Goal: Register for event/course

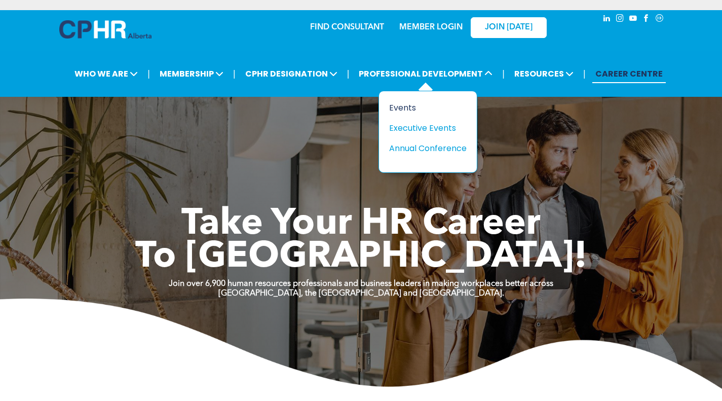
click at [399, 108] on div "Events" at bounding box center [424, 107] width 70 height 13
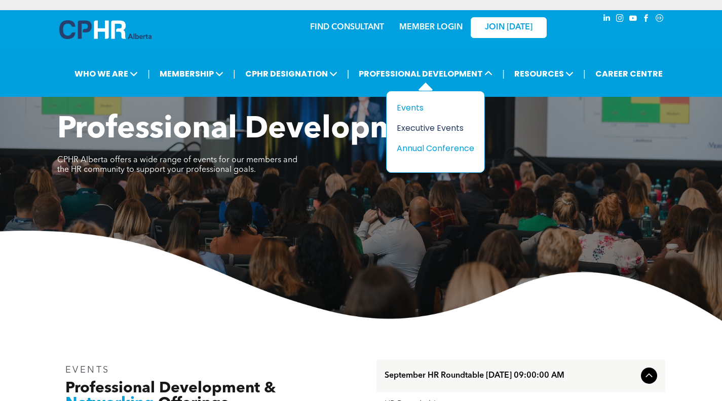
click at [410, 125] on div "Executive Events" at bounding box center [432, 128] width 70 height 13
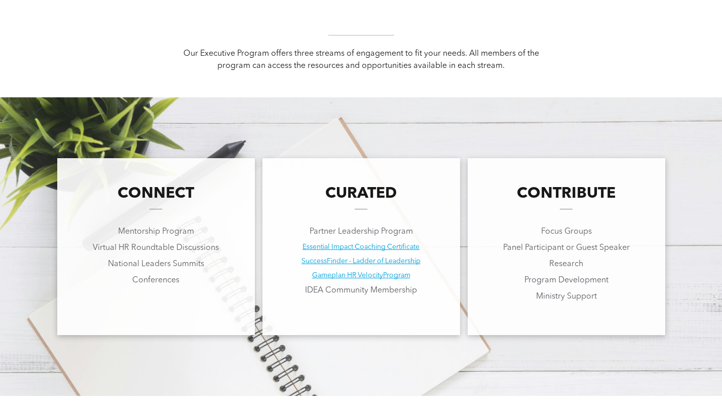
scroll to position [963, 0]
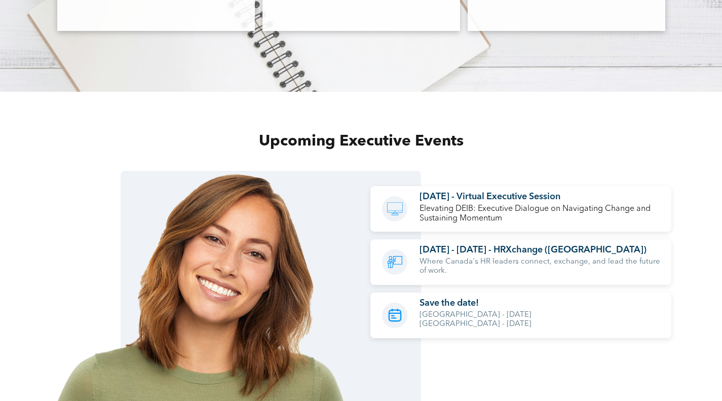
click at [518, 254] on span "[DATE] - [DATE] - HRXchange ([GEOGRAPHIC_DATA])" at bounding box center [533, 249] width 227 height 9
click at [394, 264] on icon at bounding box center [397, 260] width 9 height 9
click at [397, 264] on icon "A black and white icon of a man giving a presentation." at bounding box center [395, 261] width 19 height 25
click at [458, 251] on span "[DATE] - [DATE] - HRXchange ([GEOGRAPHIC_DATA])" at bounding box center [533, 249] width 227 height 9
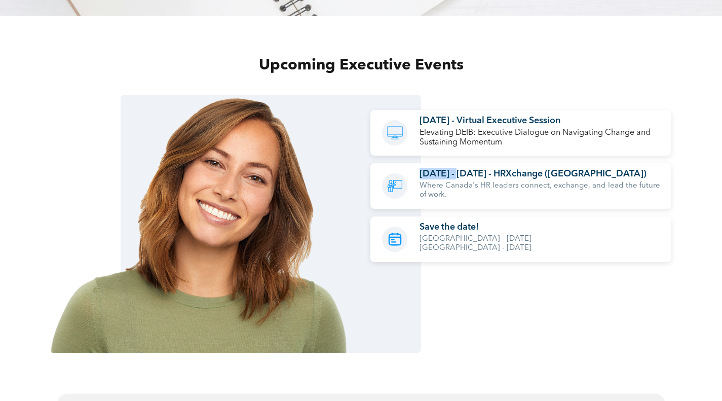
scroll to position [1166, 0]
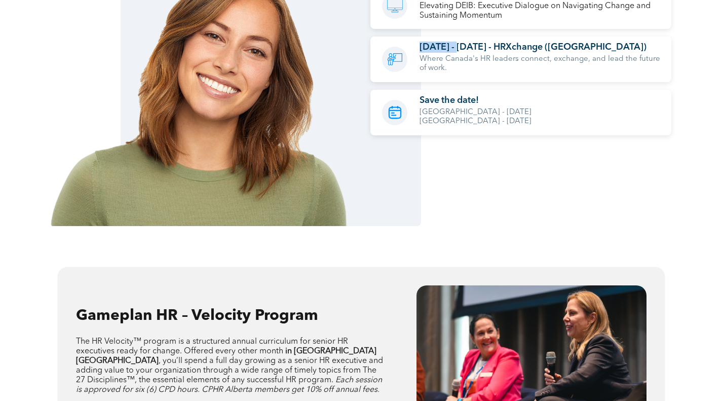
click at [338, 178] on img at bounding box center [200, 87] width 301 height 277
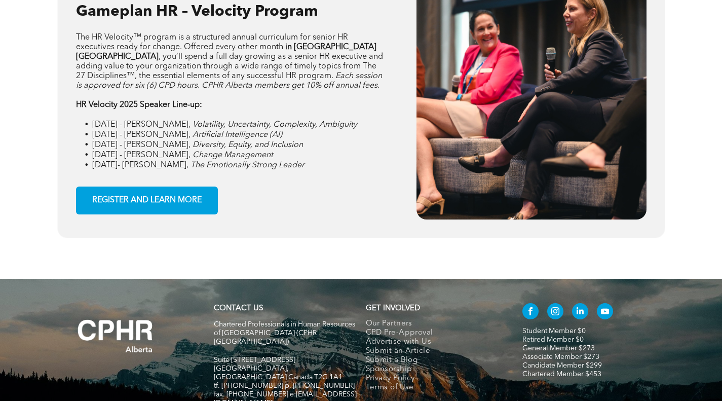
click at [223, 167] on span "The Emotionally Strong Leader" at bounding box center [248, 165] width 114 height 8
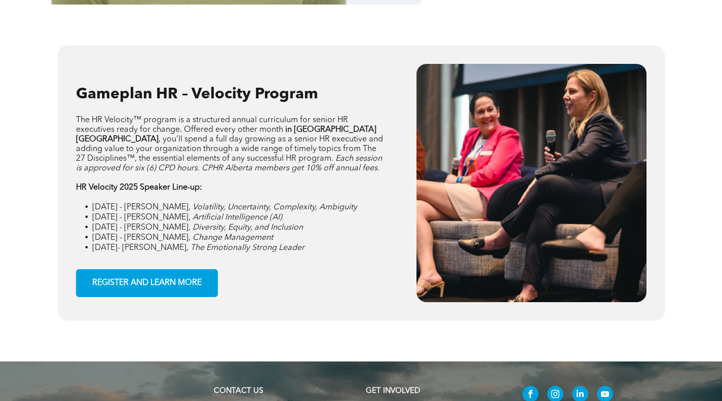
scroll to position [1368, 0]
